Goal: Find specific page/section: Find specific page/section

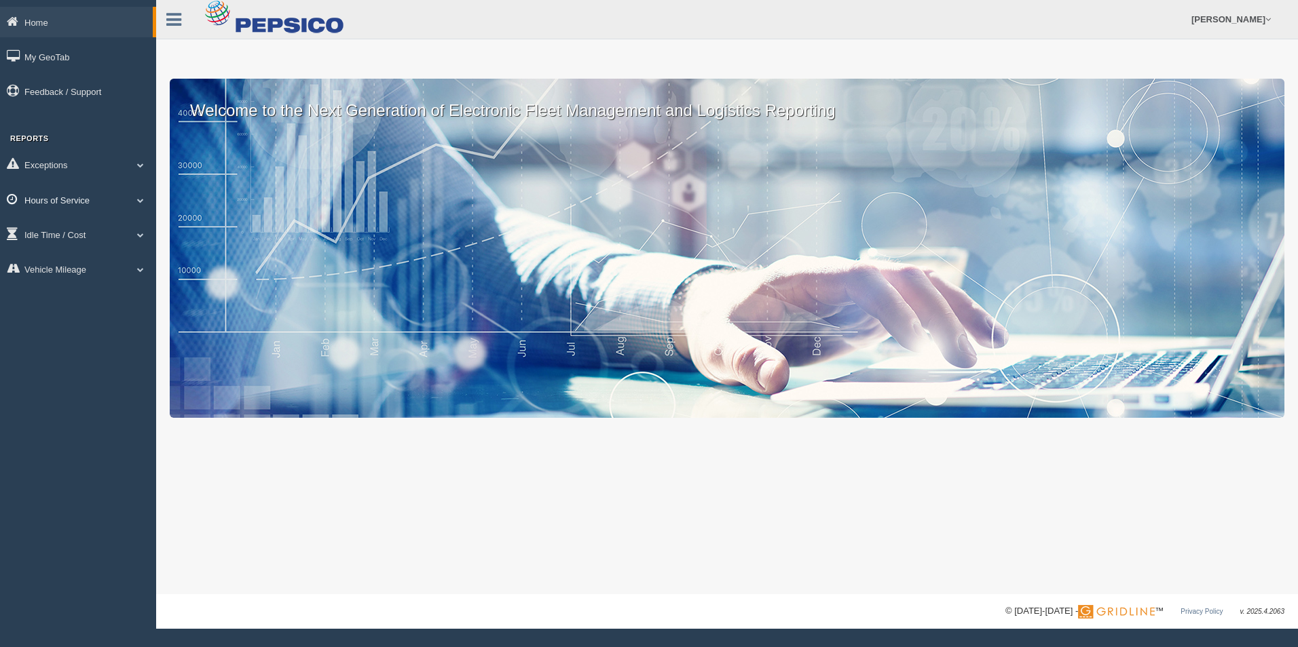
click at [74, 204] on link "Hours of Service" at bounding box center [78, 200] width 156 height 31
click at [115, 252] on link "HOS Violation Audit Reports" at bounding box center [88, 255] width 128 height 24
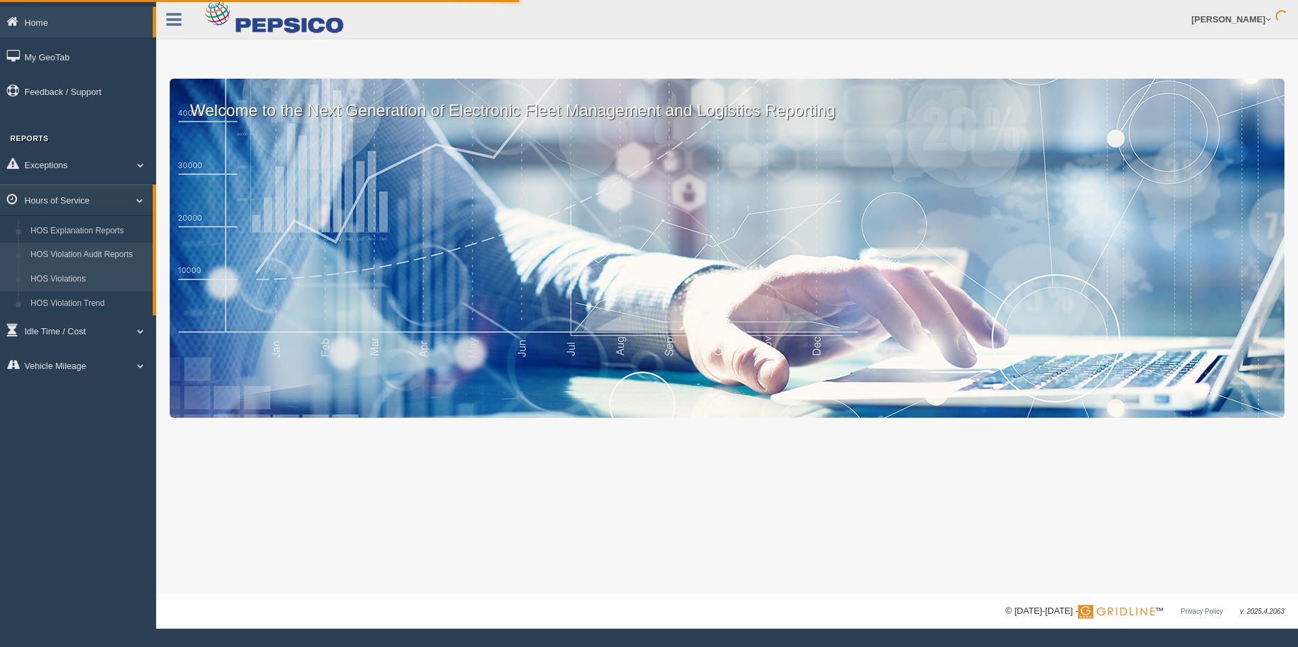
click at [71, 284] on link "HOS Violations" at bounding box center [88, 279] width 128 height 24
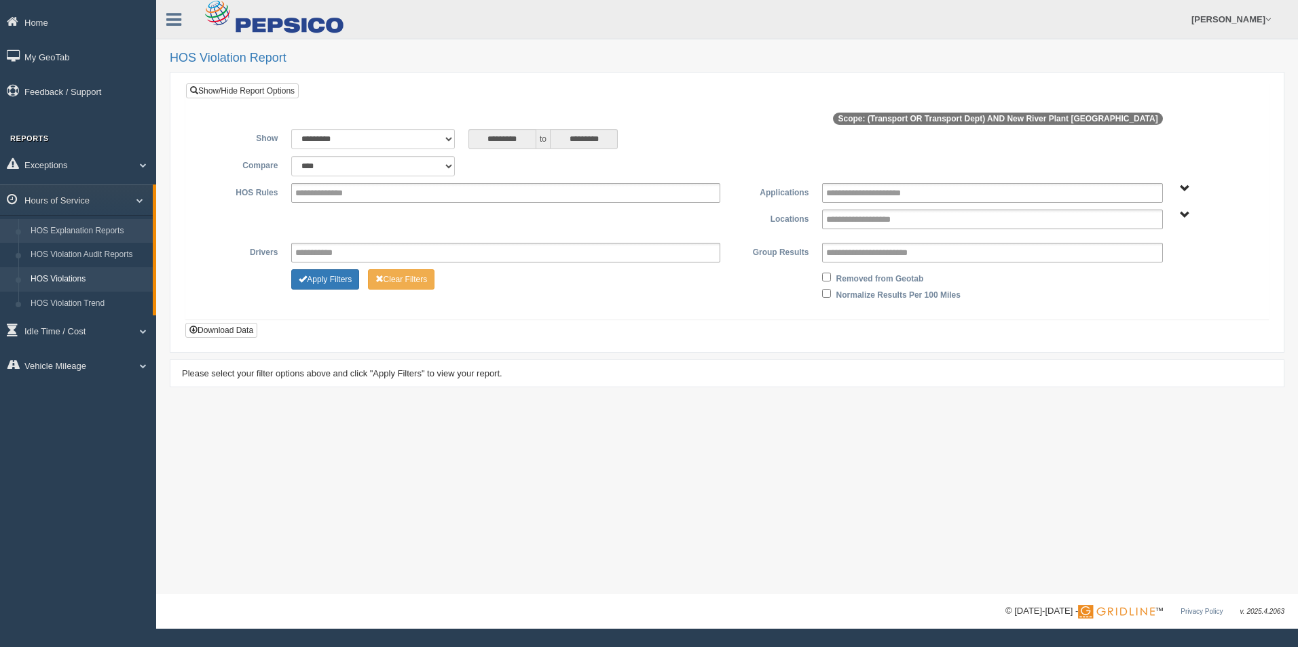
click at [81, 232] on link "HOS Explanation Reports" at bounding box center [88, 231] width 128 height 24
